Goal: Information Seeking & Learning: Learn about a topic

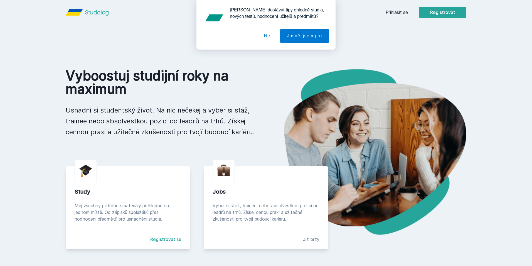
click at [402, 13] on div "[PERSON_NAME] dostávat tipy ohledně studia, nových testů, hodnocení učitelů a p…" at bounding box center [266, 25] width 532 height 50
click at [265, 32] on button "Ne" at bounding box center [267, 36] width 20 height 14
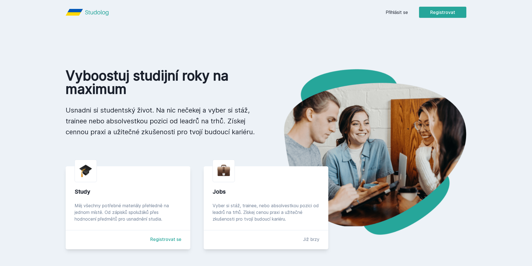
click at [396, 11] on link "Přihlásit se" at bounding box center [396, 12] width 22 height 7
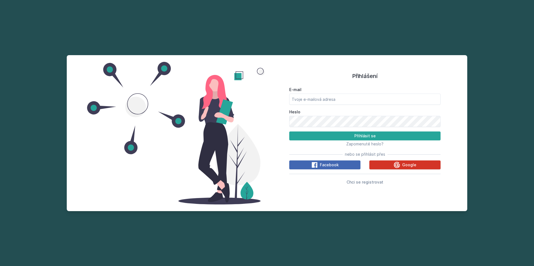
click at [394, 167] on button "Google" at bounding box center [404, 164] width 71 height 9
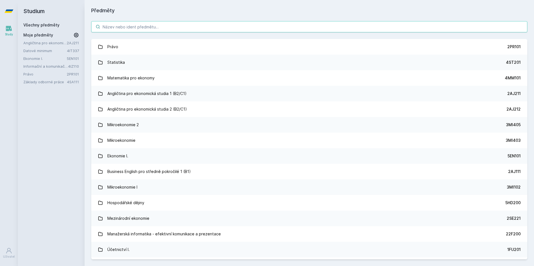
click at [159, 27] on input "search" at bounding box center [309, 26] width 436 height 11
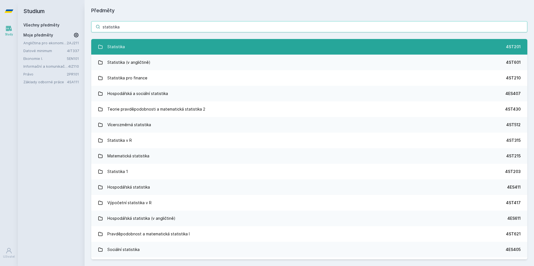
type input "statistika"
click at [249, 51] on link "Statistika 4ST201" at bounding box center [309, 47] width 436 height 16
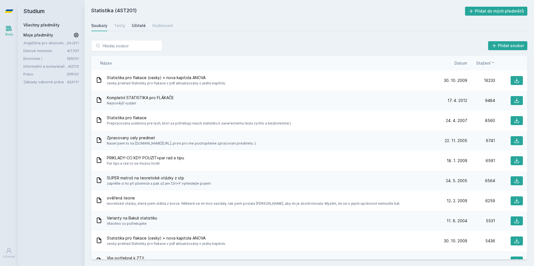
click at [139, 27] on div "Učitelé" at bounding box center [139, 26] width 14 height 6
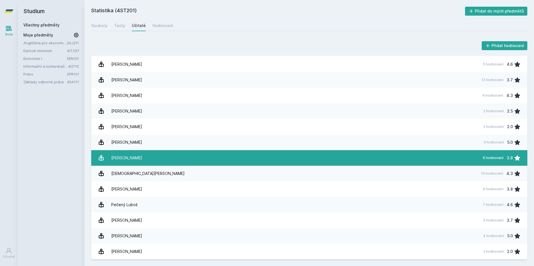
scroll to position [464, 0]
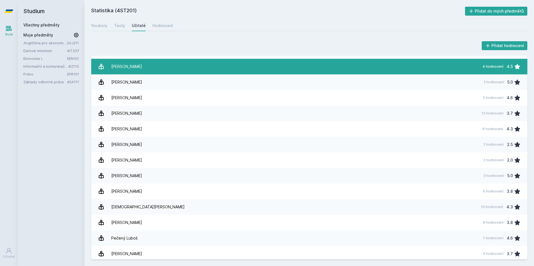
click at [136, 68] on link "Malec Lukáš 4 hodnocení 4.5" at bounding box center [309, 67] width 436 height 16
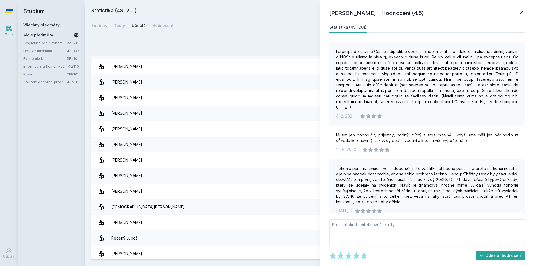
scroll to position [48, 0]
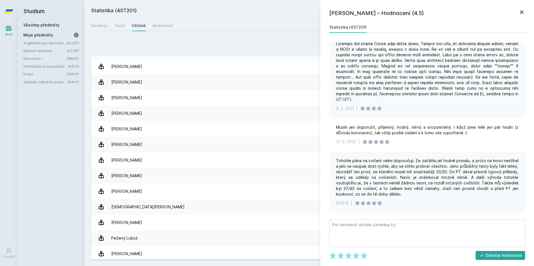
click at [522, 10] on icon at bounding box center [521, 12] width 7 height 7
